Goal: Transaction & Acquisition: Purchase product/service

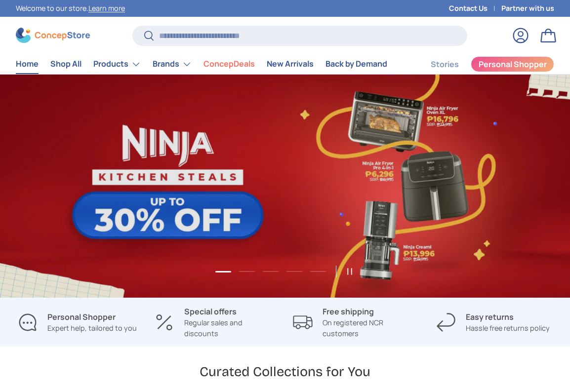
scroll to position [2022, 3677]
click at [210, 28] on input "Search" at bounding box center [299, 36] width 335 height 20
click at [192, 35] on input "Search" at bounding box center [299, 36] width 335 height 20
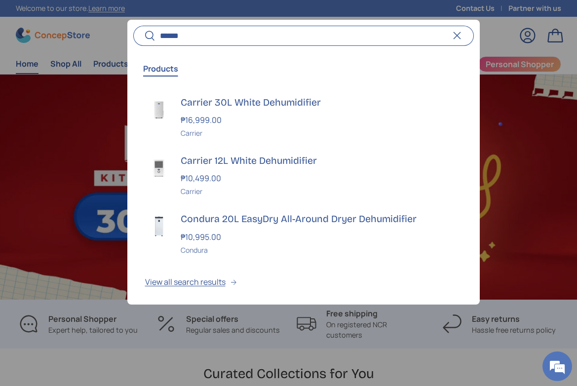
scroll to position [0, 577]
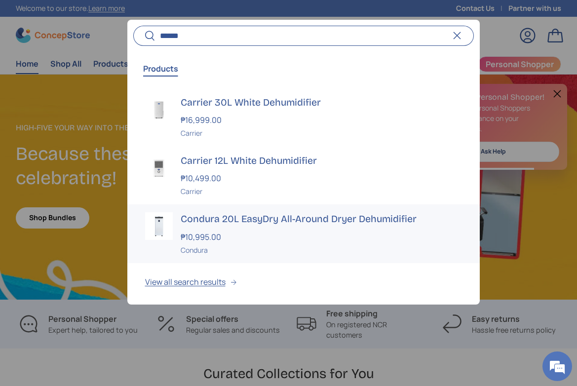
type input "******"
click at [206, 234] on strong "₱10,995.00" at bounding box center [202, 237] width 43 height 11
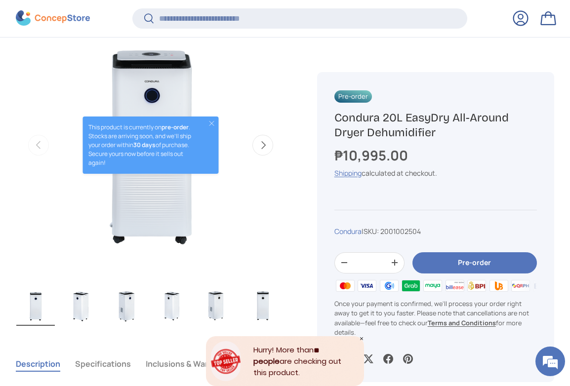
scroll to position [384, 0]
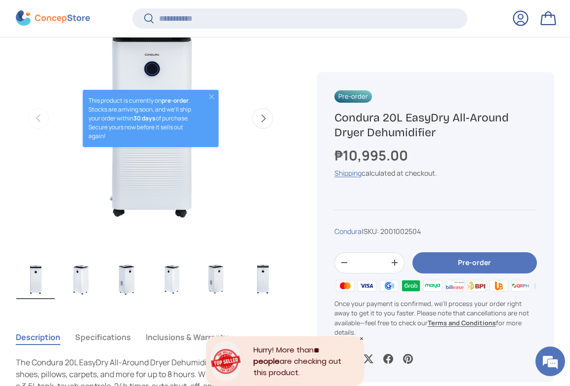
click at [428, 259] on button "Pre-order" at bounding box center [474, 262] width 124 height 21
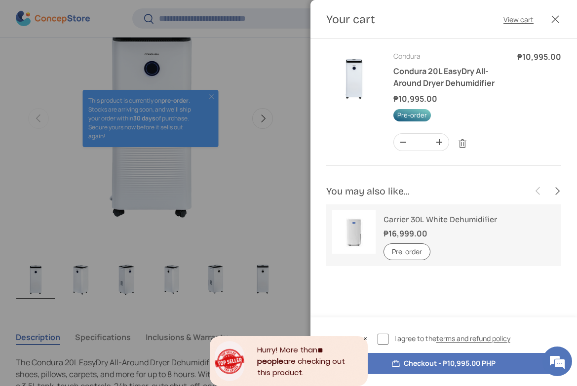
scroll to position [0, 0]
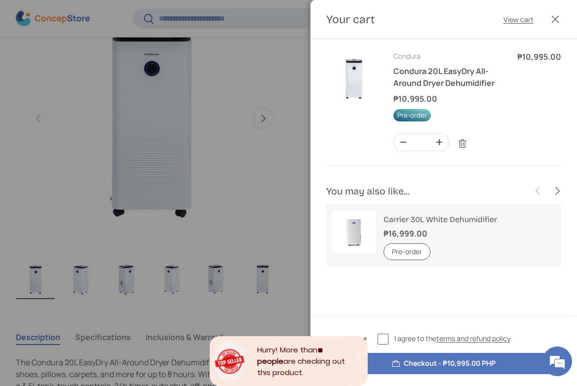
click at [551, 15] on button "Close" at bounding box center [556, 19] width 22 height 22
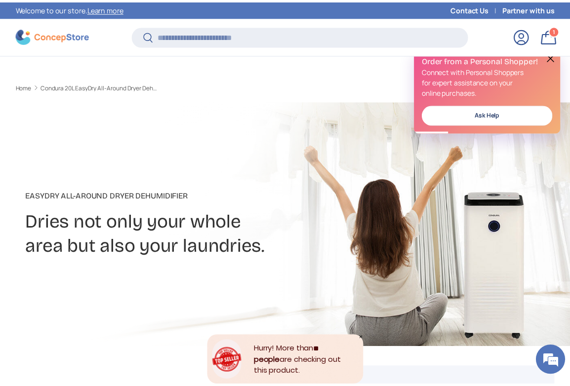
scroll to position [384, 0]
